Goal: Information Seeking & Learning: Learn about a topic

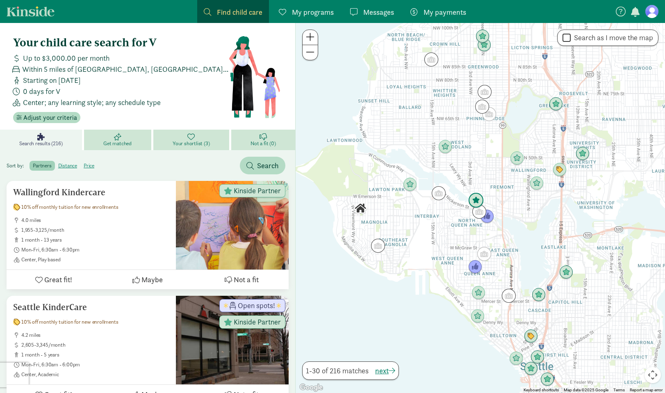
click at [480, 200] on img "Click to see details" at bounding box center [476, 201] width 16 height 16
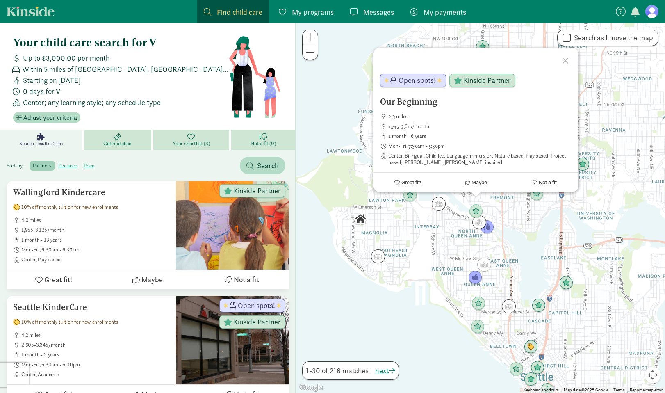
click at [531, 221] on div "Our Beginning 2.3 miles 1,745-3,617/month 1 month - 6 years Mon-Fri, 7:30am - 5…" at bounding box center [480, 208] width 369 height 370
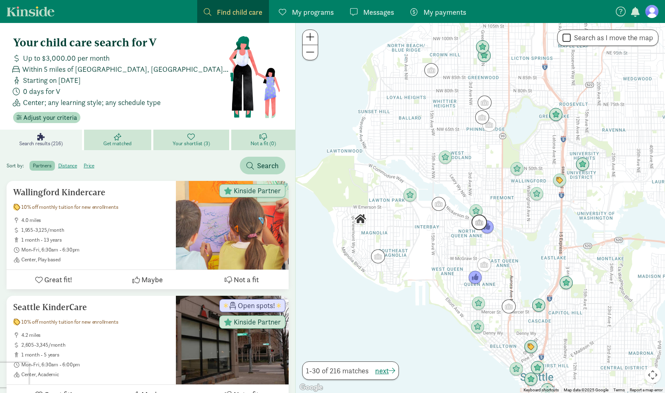
click at [476, 223] on img "Click to see details" at bounding box center [479, 222] width 16 height 16
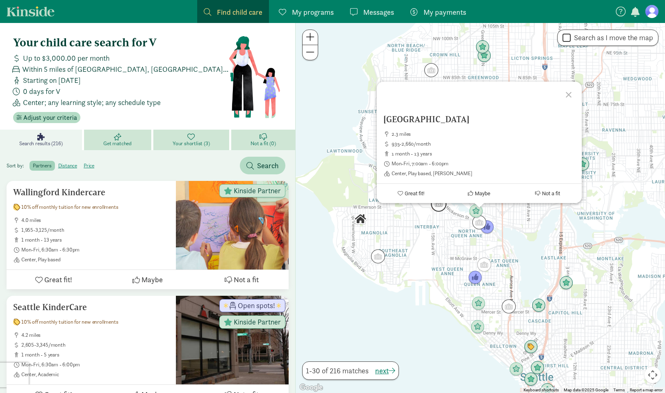
click at [432, 205] on img "Click to see details" at bounding box center [439, 204] width 16 height 16
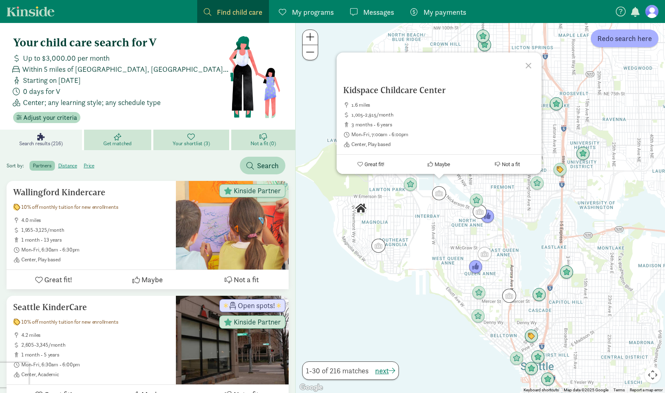
click at [423, 229] on div "To navigate, press the arrow keys. Kidspace Childcare Center 1.6 miles 1,005-2,…" at bounding box center [480, 208] width 369 height 370
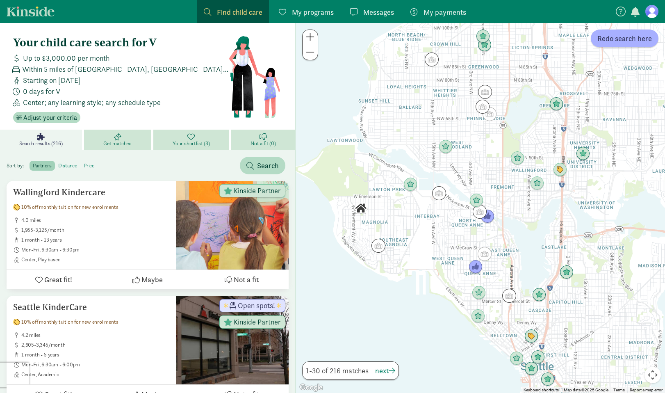
click at [415, 186] on img "Click to see details" at bounding box center [410, 184] width 14 height 14
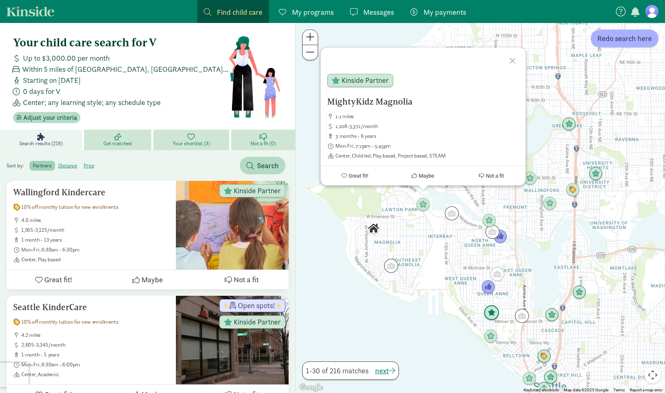
click at [496, 311] on img "Click to see details" at bounding box center [492, 313] width 16 height 16
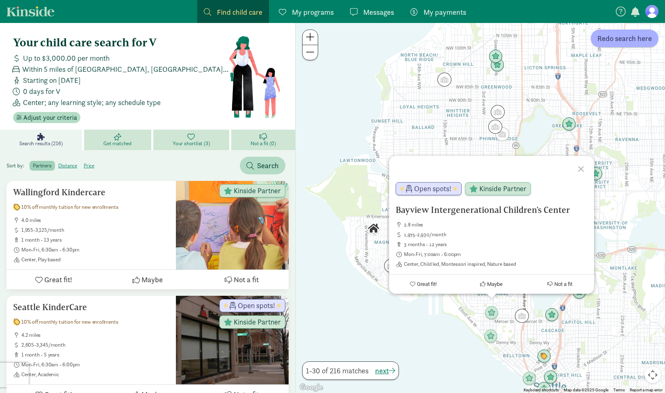
click at [506, 311] on div "To navigate, press the arrow keys. Bayview Intergenerational Children's Center …" at bounding box center [480, 208] width 369 height 370
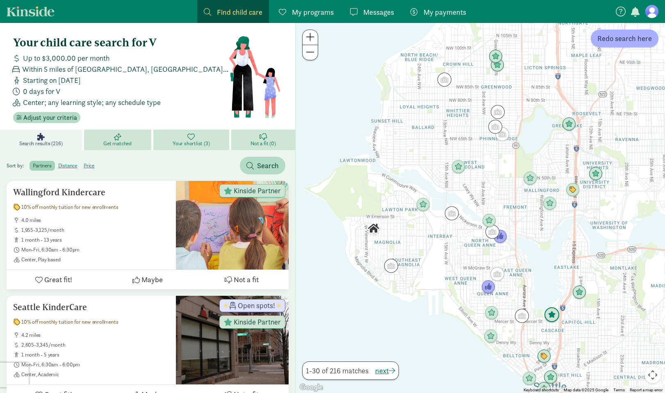
click at [547, 315] on img "Click to see details" at bounding box center [552, 315] width 16 height 16
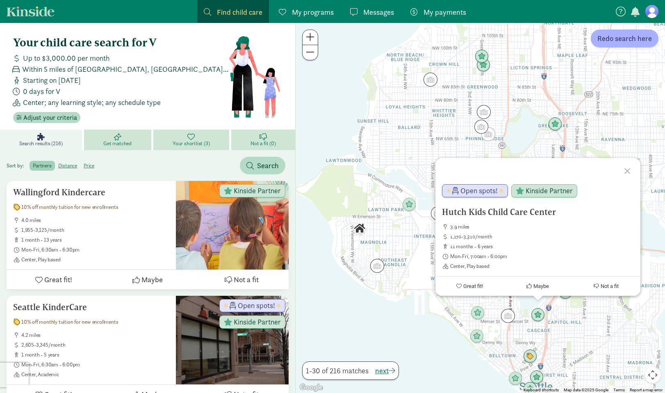
click at [577, 315] on div "Hutch Kids Child Care Center 3.9 miles 1,170-3,310/month 11 months - 6 years Mo…" at bounding box center [480, 208] width 369 height 370
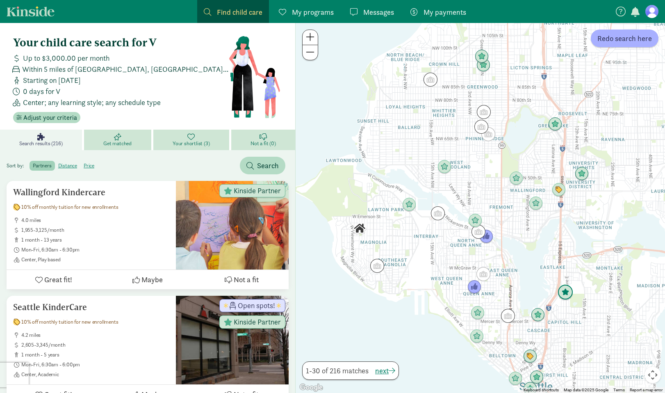
click at [567, 294] on img "Click to see details" at bounding box center [565, 292] width 16 height 16
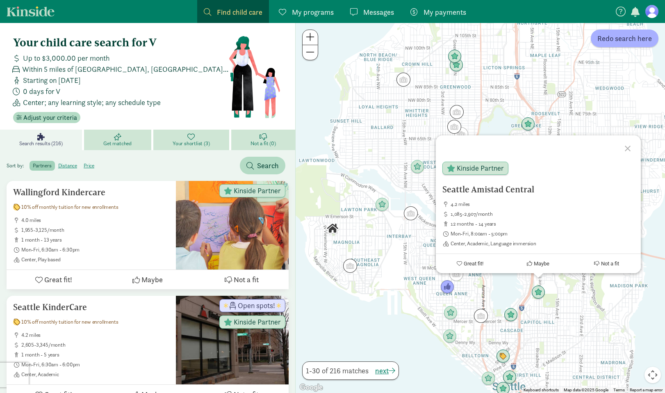
click at [558, 315] on div "Seattle Amistad Central 4.2 miles 1,085-2,907/month 12 months - 14 years Mon-Fr…" at bounding box center [480, 208] width 369 height 370
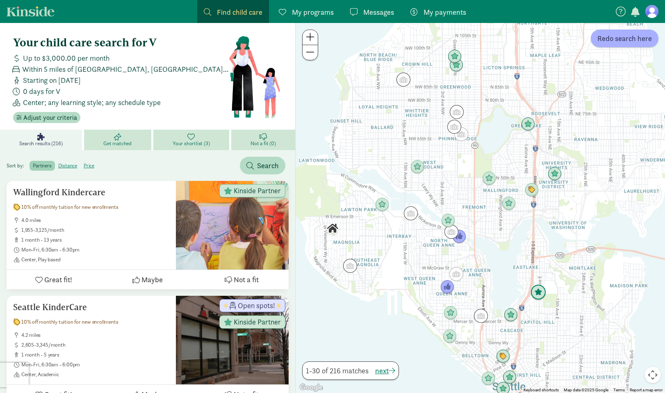
click at [543, 292] on img "Click to see details" at bounding box center [538, 292] width 16 height 16
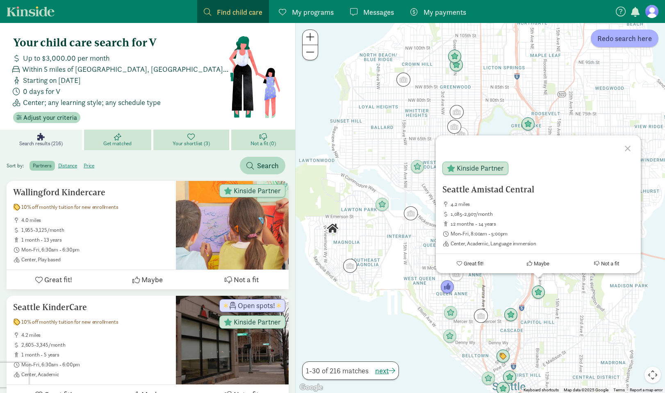
click at [582, 289] on div "Seattle Amistad Central 4.2 miles 1,085-2,907/month 12 months - 14 years Mon-Fr…" at bounding box center [480, 208] width 369 height 370
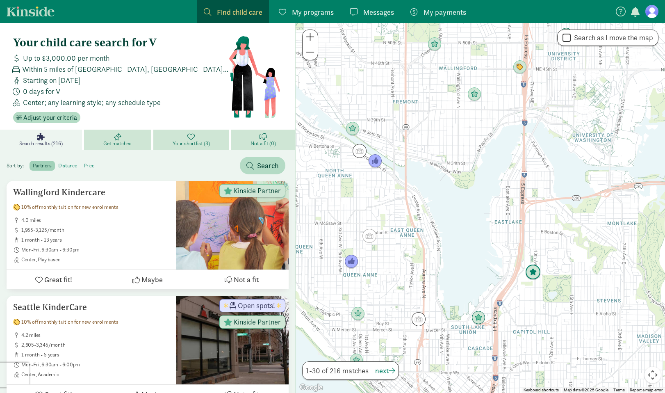
click at [530, 269] on img "Click to see details" at bounding box center [533, 272] width 16 height 16
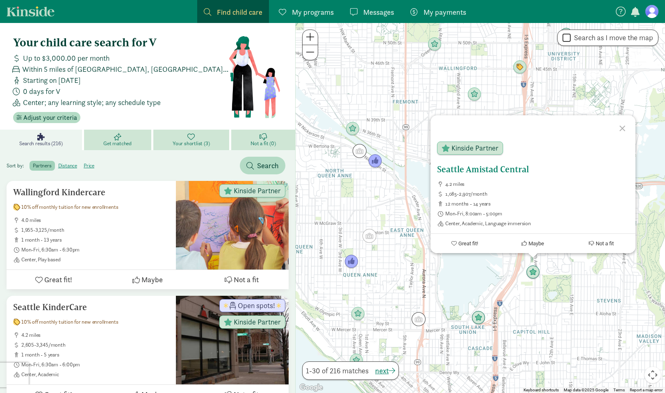
click at [458, 169] on h5 "Seattle Amistad Central" at bounding box center [533, 169] width 192 height 10
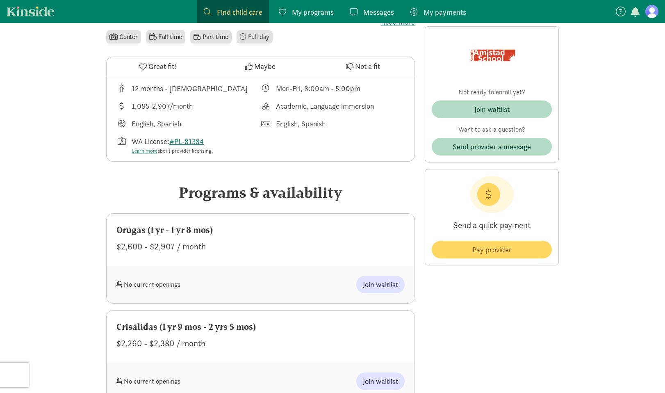
scroll to position [240, 0]
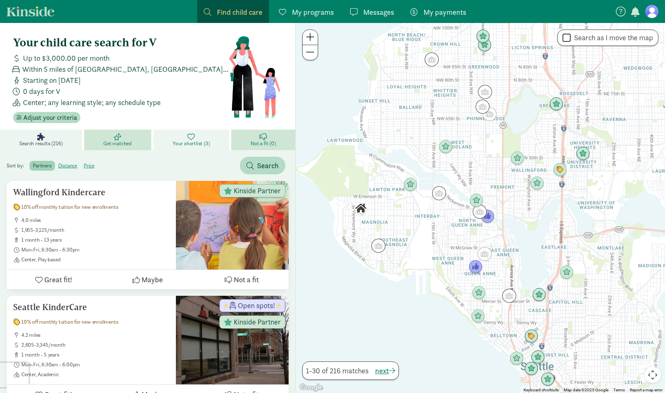
click at [185, 144] on span "Your shortlist (3)" at bounding box center [191, 143] width 37 height 7
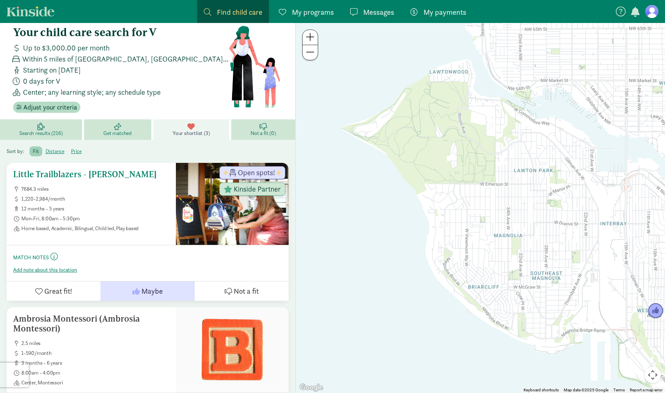
scroll to position [168, 0]
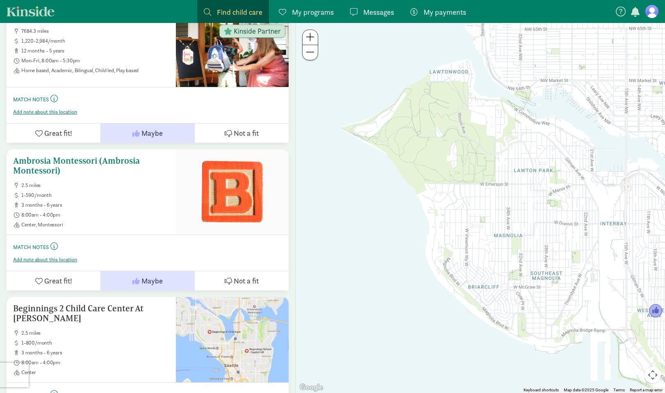
click at [208, 191] on div at bounding box center [232, 191] width 113 height 85
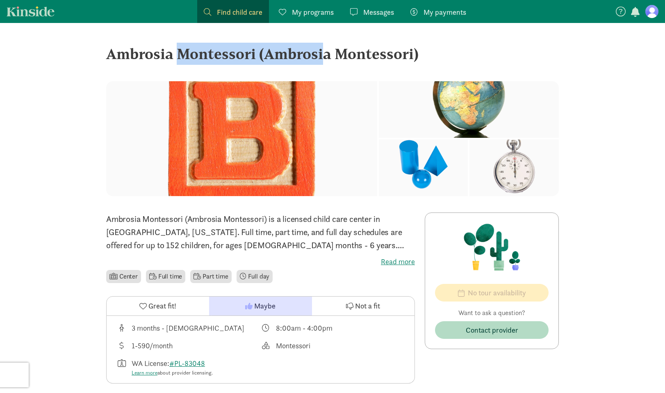
drag, startPoint x: 111, startPoint y: 57, endPoint x: 257, endPoint y: 59, distance: 145.9
click at [257, 59] on div "Ambrosia Montessori (Ambrosia Montessori)" at bounding box center [332, 54] width 452 height 22
copy div "Ambrosia Montessori"
